Goal: Task Accomplishment & Management: Complete application form

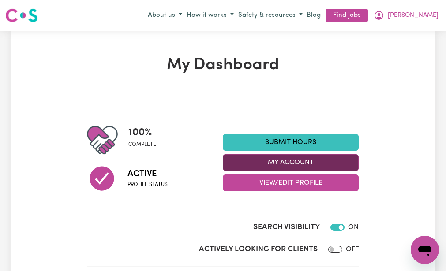
click at [255, 162] on button "My Account" at bounding box center [291, 162] width 136 height 17
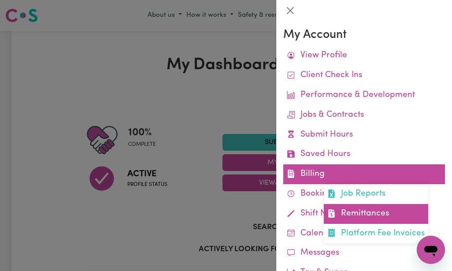
click at [339, 209] on link "Remittances" at bounding box center [376, 214] width 105 height 20
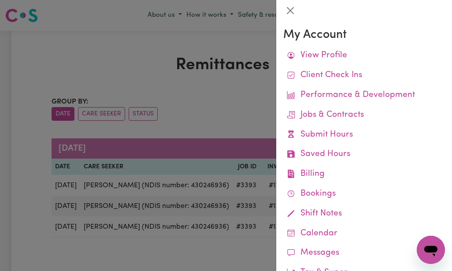
click at [217, 116] on div at bounding box center [226, 135] width 452 height 271
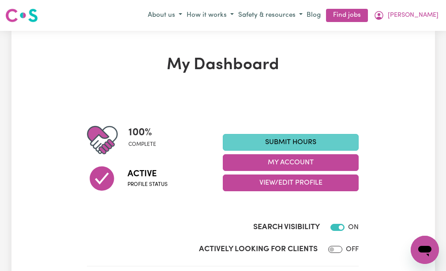
click at [247, 142] on link "Submit Hours" at bounding box center [291, 142] width 136 height 17
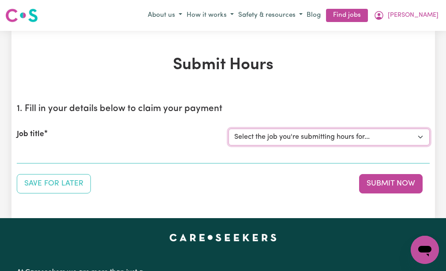
click at [247, 142] on select "Select the job you're submitting hours for... [Claude Alwan (NDIS number: 43024…" at bounding box center [328, 137] width 201 height 17
select select "3393"
click at [228, 129] on select "Select the job you're submitting hours for... [Claude Alwan (NDIS number: 43024…" at bounding box center [328, 137] width 201 height 17
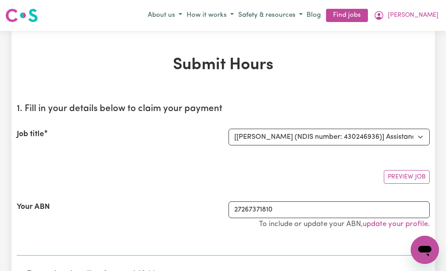
click at [227, 161] on section "1. Fill in your details below to claim your payment Job title Select the job yo…" at bounding box center [223, 177] width 413 height 160
click at [174, 242] on div "Your ABN 27267371810 To include or update your ABN, update your profile ." at bounding box center [223, 220] width 413 height 58
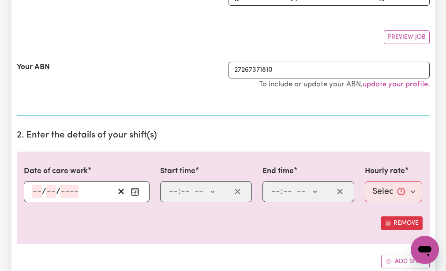
scroll to position [141, 0]
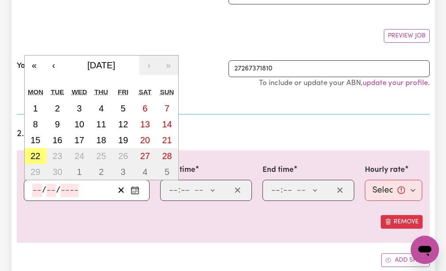
click at [34, 188] on input "number" at bounding box center [37, 190] width 10 height 13
click at [56, 121] on abbr "9" at bounding box center [57, 125] width 5 height 10
type input "2025-09-09"
type input "9"
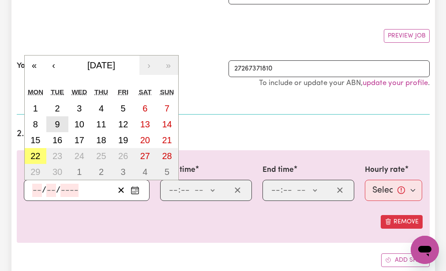
type input "2025"
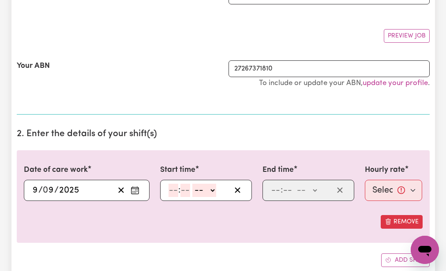
click at [171, 188] on input "number" at bounding box center [173, 190] width 10 height 13
type input "9"
type input "30"
click at [194, 189] on select "-- AM PM" at bounding box center [202, 190] width 24 height 13
select select "am"
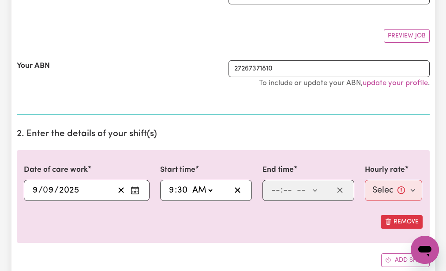
click at [190, 184] on select "-- AM PM" at bounding box center [202, 190] width 24 height 13
type input "09:30"
click at [273, 188] on input "number" at bounding box center [276, 190] width 10 height 13
type input "12"
type input "30"
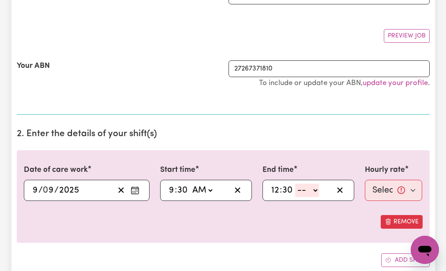
click at [300, 190] on select "-- AM PM" at bounding box center [307, 190] width 24 height 13
select select "pm"
click at [295, 184] on select "-- AM PM" at bounding box center [307, 190] width 24 height 13
type input "12:30"
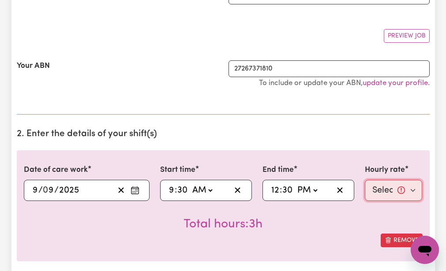
click at [381, 190] on select "Select rate... $51.98 (Weekday)" at bounding box center [394, 190] width 58 height 21
select select "51.98-Weekday"
click at [365, 180] on select "Select rate... $51.98 (Weekday)" at bounding box center [394, 190] width 58 height 21
click at [372, 221] on div "Total hours: 3h" at bounding box center [223, 217] width 399 height 33
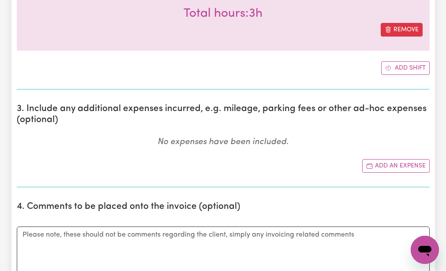
scroll to position [353, 0]
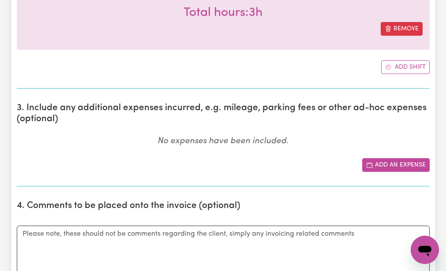
click at [377, 164] on button "Add an expense" at bounding box center [395, 165] width 67 height 14
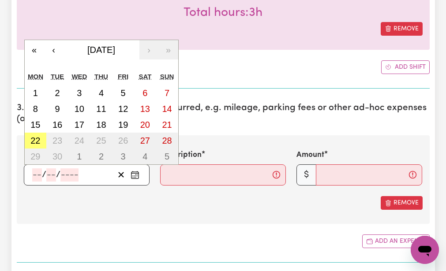
click at [37, 174] on input "number" at bounding box center [37, 174] width 10 height 13
click at [56, 110] on abbr "9" at bounding box center [57, 109] width 5 height 10
type input "2025-09-09"
type input "9"
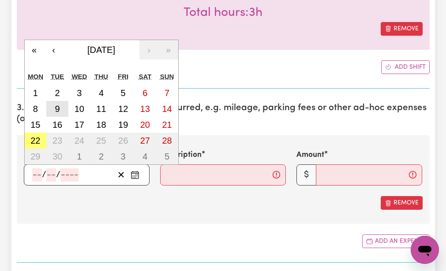
type input "2025"
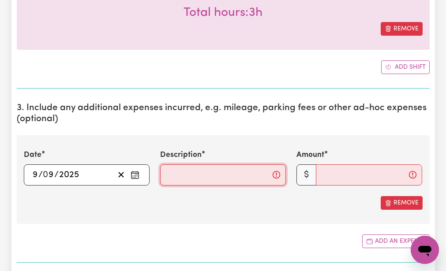
click at [164, 174] on input "Description" at bounding box center [223, 174] width 126 height 21
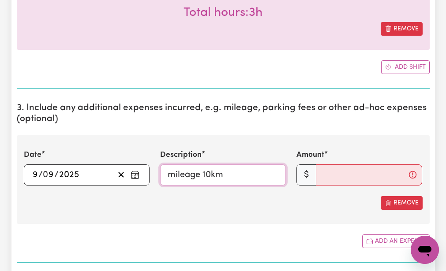
type input "mileage 10km"
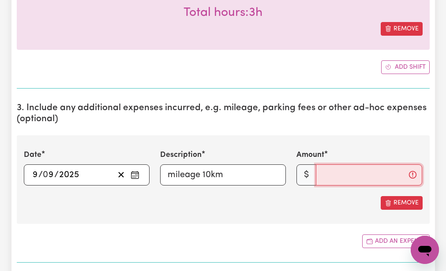
click at [319, 174] on input "Amount" at bounding box center [369, 174] width 106 height 21
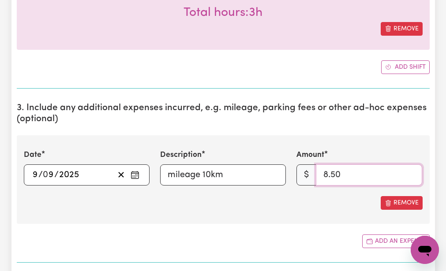
type input "8.50"
click at [297, 237] on div "Add an expense" at bounding box center [223, 242] width 413 height 14
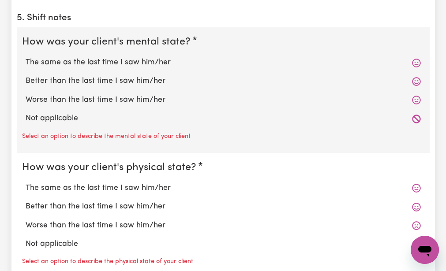
scroll to position [741, 0]
click at [90, 57] on label "The same as the last time I saw him/her" at bounding box center [223, 61] width 395 height 11
click at [26, 56] on input "The same as the last time I saw him/her" at bounding box center [25, 56] width 0 height 0
radio input "true"
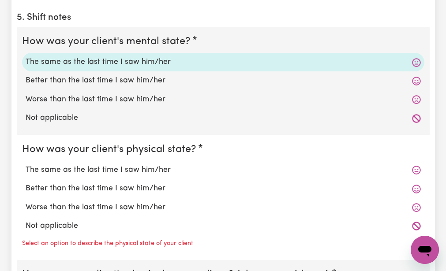
click at [90, 57] on label "The same as the last time I saw him/her" at bounding box center [223, 61] width 395 height 11
click at [26, 56] on input "The same as the last time I saw him/her" at bounding box center [25, 56] width 0 height 0
click at [71, 139] on fieldset "How was your client's physical state? The same as the last time I saw him/her B…" at bounding box center [223, 198] width 413 height 126
click at [51, 170] on label "The same as the last time I saw him/her" at bounding box center [223, 169] width 395 height 11
click at [26, 164] on input "The same as the last time I saw him/her" at bounding box center [25, 164] width 0 height 0
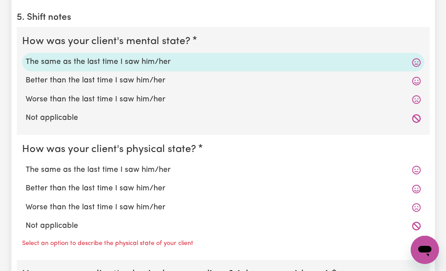
radio input "true"
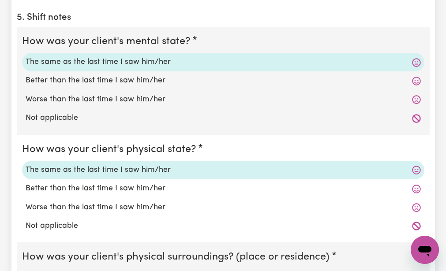
click at [41, 241] on fieldset "How was your client's physical state? The same as the last time I saw him/her B…" at bounding box center [223, 189] width 413 height 108
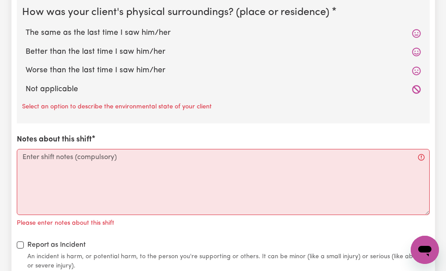
scroll to position [988, 0]
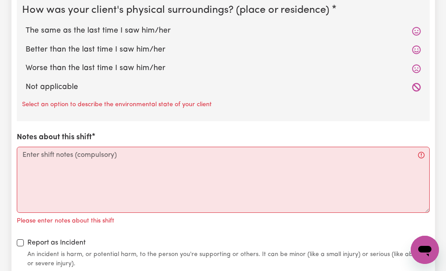
click at [52, 30] on label "The same as the last time I saw him/her" at bounding box center [223, 30] width 395 height 11
click at [26, 25] on input "The same as the last time I saw him/her" at bounding box center [25, 25] width 0 height 0
radio input "true"
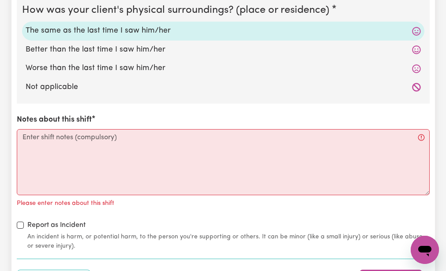
click at [34, 108] on div "How was your client's mental state? The same as the last time I saw him/her Bet…" at bounding box center [223, 15] width 413 height 471
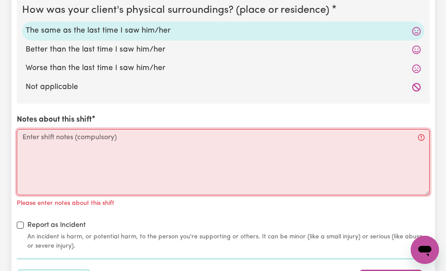
click at [22, 144] on textarea "Notes about this shift" at bounding box center [223, 162] width 413 height 66
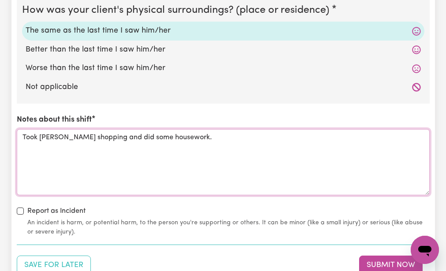
type textarea "Took Claude shopping and did some housework."
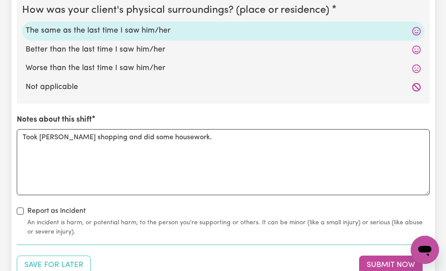
click at [99, 207] on div "Report as Incident An incident is harm, or potential harm, to the person you're…" at bounding box center [223, 221] width 413 height 31
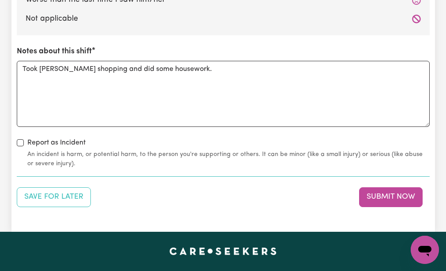
scroll to position [1058, 0]
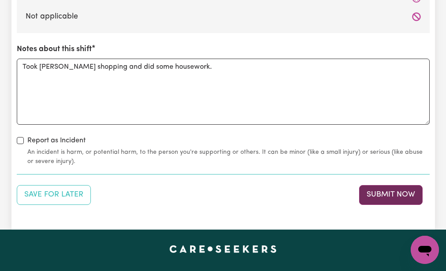
click at [373, 190] on button "Submit Now" at bounding box center [390, 194] width 63 height 19
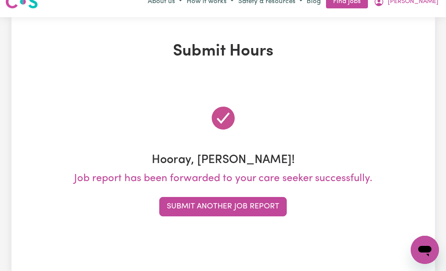
scroll to position [0, 0]
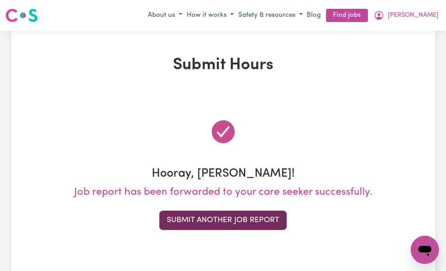
click at [243, 221] on button "Submit Another Job Report" at bounding box center [222, 220] width 127 height 19
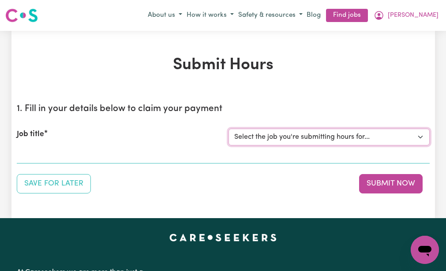
click at [280, 137] on select "Select the job you're submitting hours for... [Claude Alwan (NDIS number: 43024…" at bounding box center [328, 137] width 201 height 17
select select "3393"
click at [228, 129] on select "Select the job you're submitting hours for... [Claude Alwan (NDIS number: 43024…" at bounding box center [328, 137] width 201 height 17
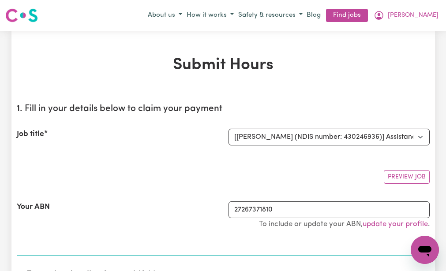
click at [236, 163] on div "Preview Job" at bounding box center [223, 173] width 413 height 21
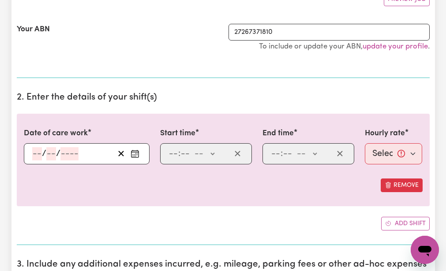
scroll to position [194, 0]
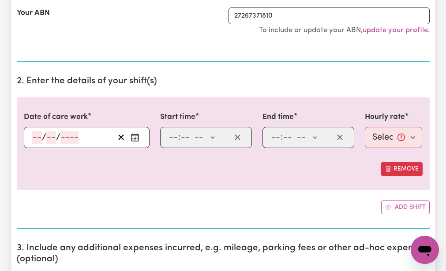
click at [34, 136] on input "number" at bounding box center [37, 137] width 10 height 13
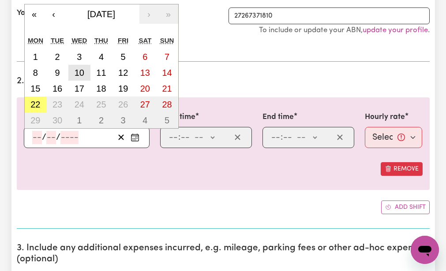
click at [80, 71] on abbr "10" at bounding box center [80, 73] width 10 height 10
type input "2025-09-10"
type input "10"
type input "9"
type input "2025"
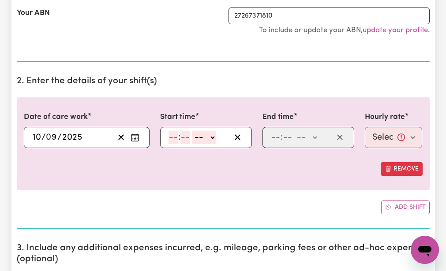
click at [171, 135] on input "number" at bounding box center [173, 137] width 10 height 13
type input "9"
type input "30"
click at [195, 135] on select "-- AM PM" at bounding box center [202, 137] width 24 height 13
select select "am"
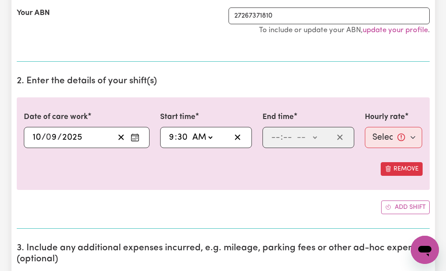
click at [190, 131] on select "-- AM PM" at bounding box center [202, 137] width 24 height 13
type input "09:30"
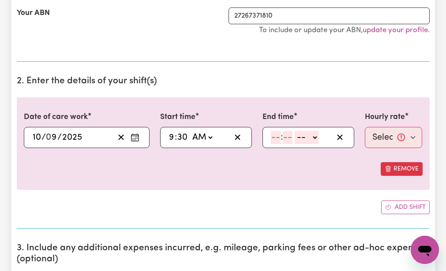
click at [273, 136] on input "number" at bounding box center [276, 137] width 10 height 13
type input "12"
type input "30"
click at [299, 135] on select "-- AM PM" at bounding box center [307, 137] width 24 height 13
select select "pm"
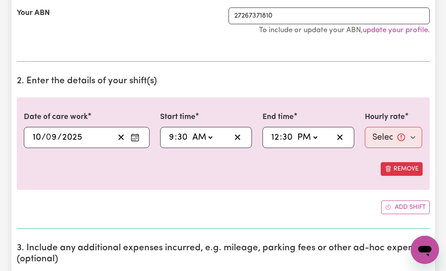
click at [295, 131] on select "-- AM PM" at bounding box center [307, 137] width 24 height 13
type input "12:30"
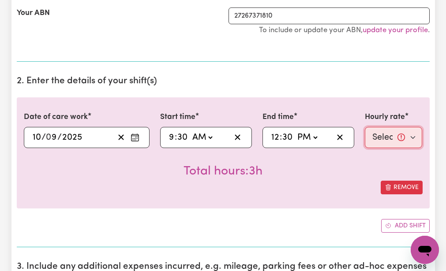
click at [378, 132] on select "Select rate... $51.98 (Weekday)" at bounding box center [394, 137] width 58 height 21
select select "51.98-Weekday"
click at [365, 127] on select "Select rate... $51.98 (Weekday)" at bounding box center [394, 137] width 58 height 21
click at [324, 224] on div "Add shift" at bounding box center [223, 226] width 413 height 14
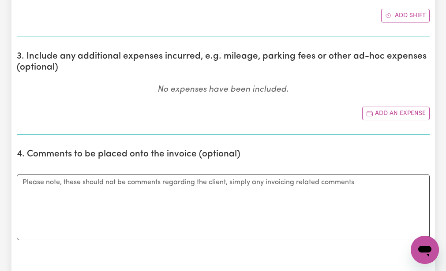
scroll to position [406, 0]
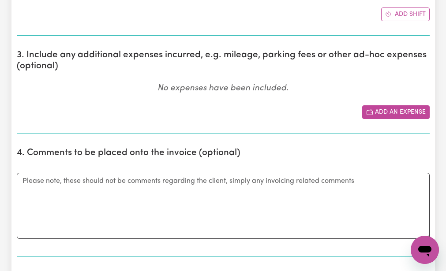
click at [381, 109] on button "Add an expense" at bounding box center [395, 112] width 67 height 14
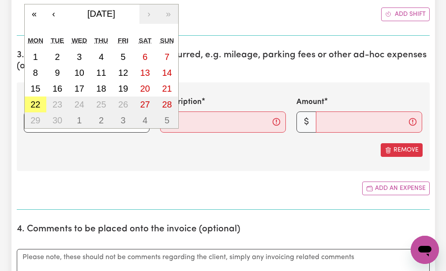
click at [34, 119] on div "/ / « ‹ September 2025 › » Mon Tue Wed Thu Fri Sat Sun 1 2 3 4 5 6 7 8 9 10 11 …" at bounding box center [87, 122] width 126 height 21
click at [78, 67] on button "10" at bounding box center [79, 73] width 22 height 16
type input "2025-09-10"
type input "10"
type input "9"
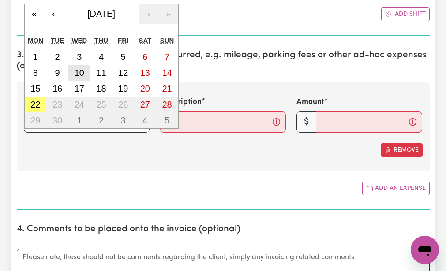
type input "2025"
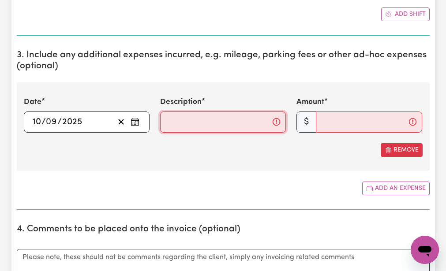
click at [165, 120] on input "Description" at bounding box center [223, 122] width 126 height 21
type input "mileage 11km"
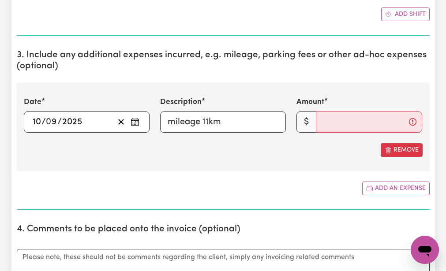
click at [186, 182] on div "Add an expense" at bounding box center [223, 189] width 413 height 14
click at [321, 121] on input "Amount" at bounding box center [369, 122] width 106 height 21
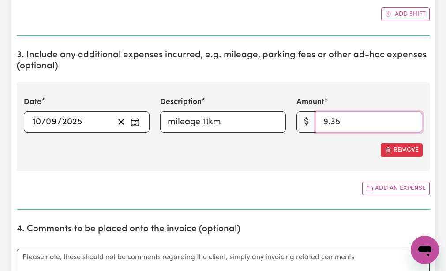
type input "9.35"
click at [288, 190] on div "Add an expense" at bounding box center [223, 189] width 413 height 14
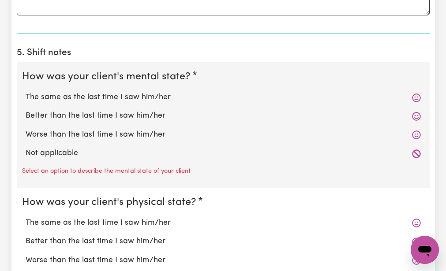
scroll to position [723, 0]
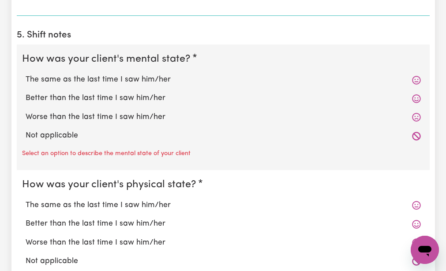
click at [155, 77] on label "The same as the last time I saw him/her" at bounding box center [223, 79] width 395 height 11
click at [26, 74] on input "The same as the last time I saw him/her" at bounding box center [25, 74] width 0 height 0
radio input "true"
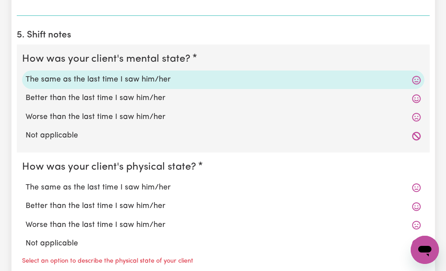
click at [134, 158] on fieldset "How was your client's physical state? The same as the last time I saw him/her B…" at bounding box center [223, 216] width 413 height 126
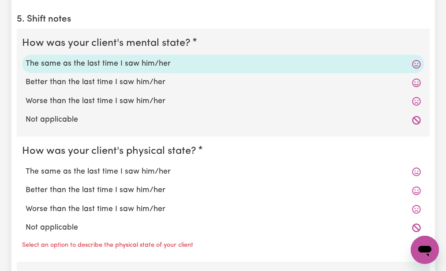
scroll to position [741, 0]
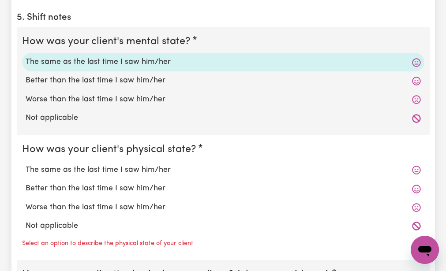
click at [129, 168] on label "The same as the last time I saw him/her" at bounding box center [223, 169] width 395 height 11
click at [26, 164] on input "The same as the last time I saw him/her" at bounding box center [25, 164] width 0 height 0
radio input "true"
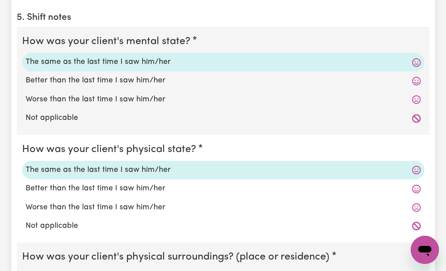
click at [102, 237] on fieldset "How was your client's physical state? The same as the last time I saw him/her B…" at bounding box center [223, 189] width 413 height 108
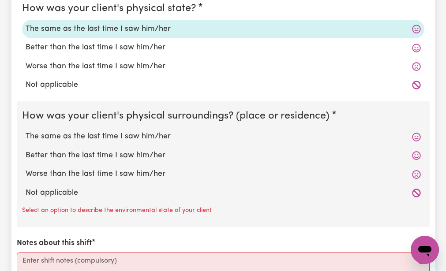
scroll to position [900, 0]
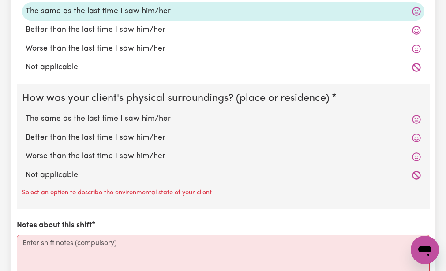
click at [93, 120] on label "The same as the last time I saw him/her" at bounding box center [223, 118] width 395 height 11
click at [26, 113] on input "The same as the last time I saw him/her" at bounding box center [25, 113] width 0 height 0
radio input "true"
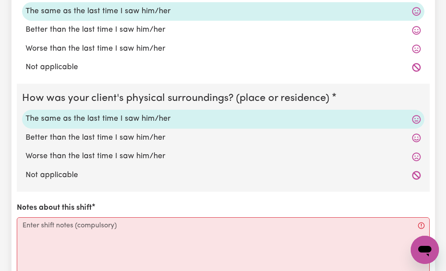
click at [67, 198] on div "How was your client's mental state? The same as the last time I saw him/her Bet…" at bounding box center [223, 103] width 413 height 471
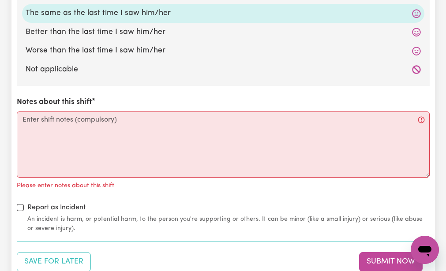
scroll to position [1023, 0]
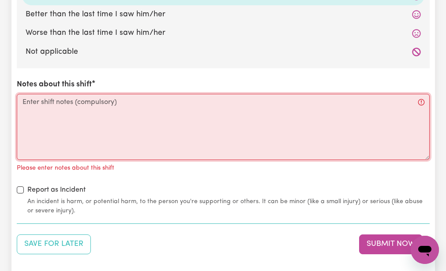
click at [23, 103] on textarea "Notes about this shift" at bounding box center [223, 127] width 413 height 66
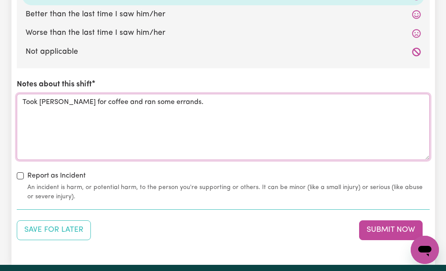
type textarea "Took Claude for coffee and ran some errands."
click at [101, 171] on div "Report as Incident An incident is harm, or potential harm, to the person you're…" at bounding box center [223, 186] width 413 height 31
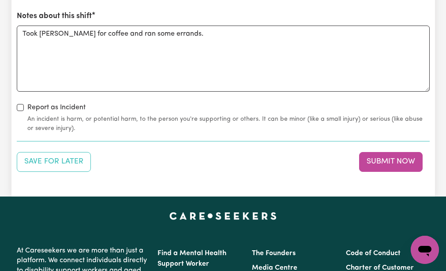
scroll to position [1094, 0]
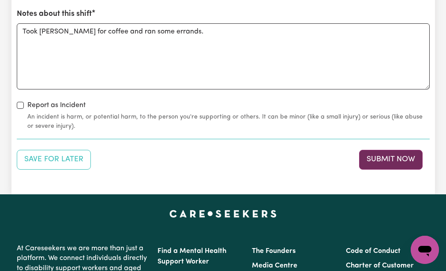
click at [374, 159] on button "Submit Now" at bounding box center [390, 159] width 63 height 19
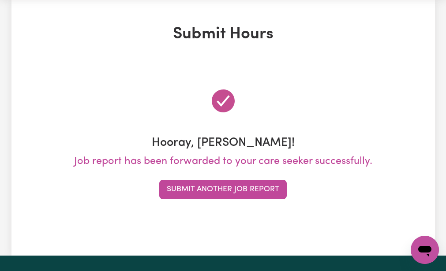
scroll to position [0, 0]
